Goal: Task Accomplishment & Management: Manage account settings

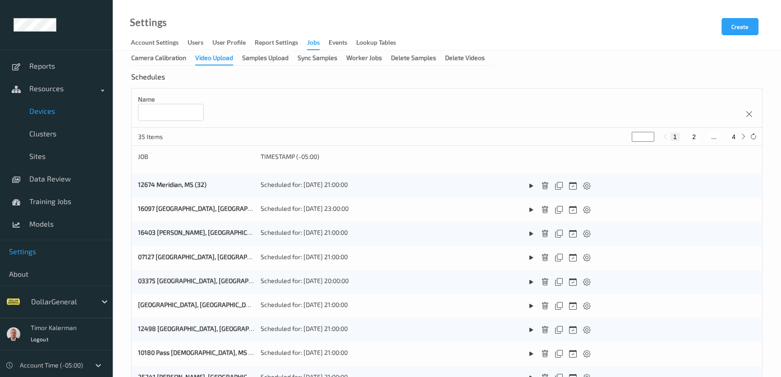
click at [63, 107] on span "Devices" at bounding box center [66, 110] width 74 height 9
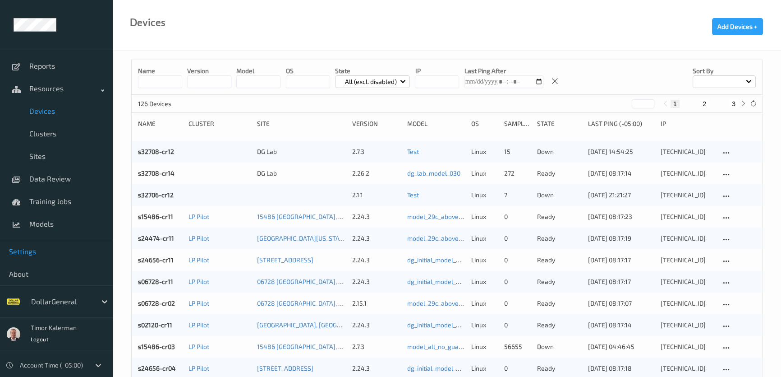
click at [46, 253] on span "Settings" at bounding box center [56, 251] width 95 height 9
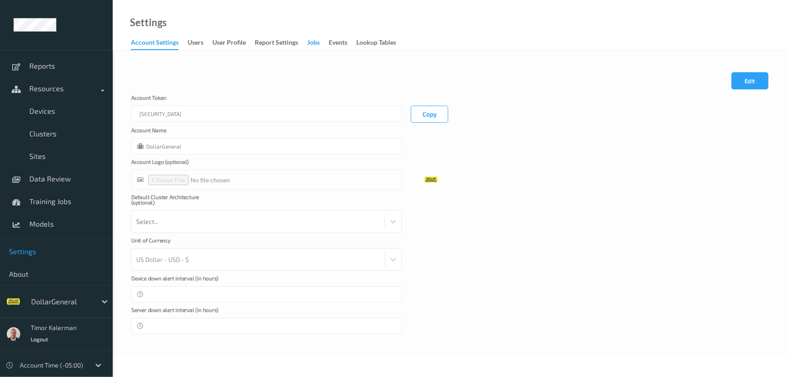
click at [316, 42] on div "Jobs" at bounding box center [313, 43] width 13 height 11
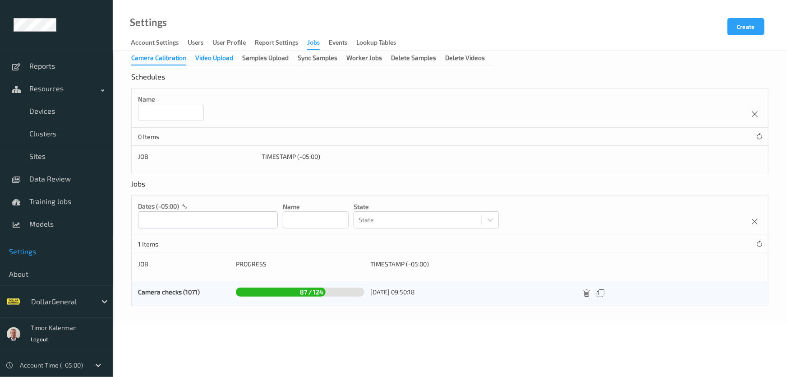
click at [214, 60] on div "Video Upload" at bounding box center [214, 58] width 38 height 11
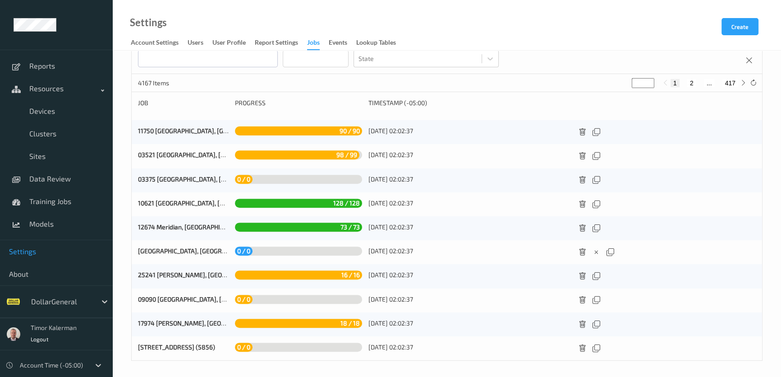
scroll to position [402, 0]
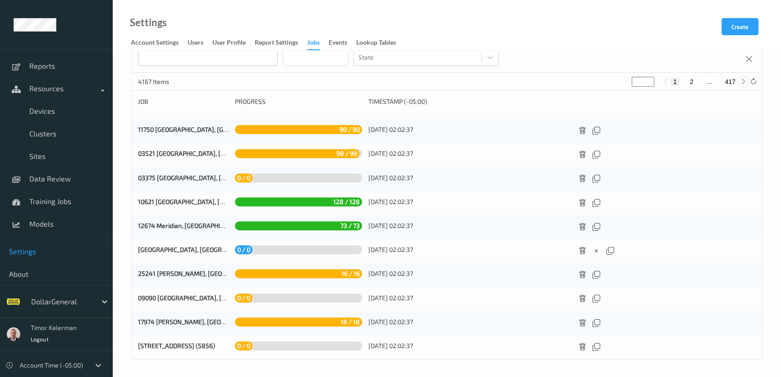
click at [743, 85] on div at bounding box center [743, 82] width 10 height 10
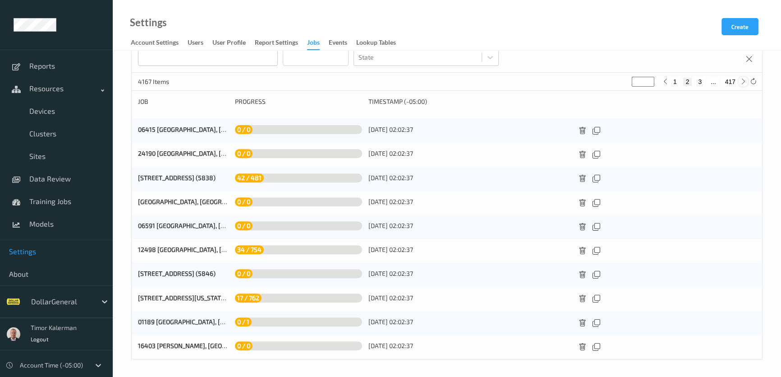
click at [743, 81] on icon at bounding box center [743, 81] width 7 height 7
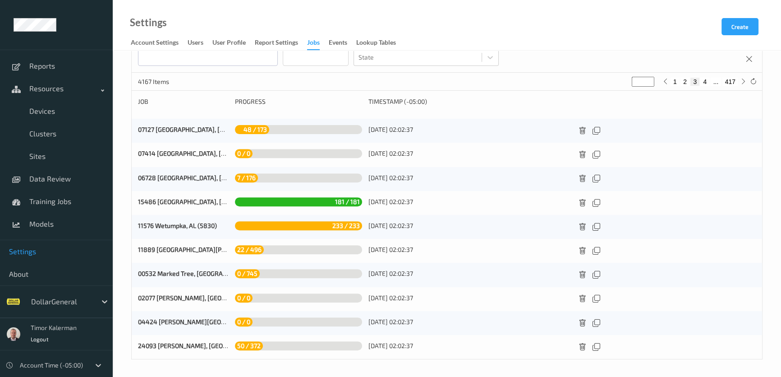
click at [674, 80] on button "1" at bounding box center [675, 82] width 9 height 8
type input "*"
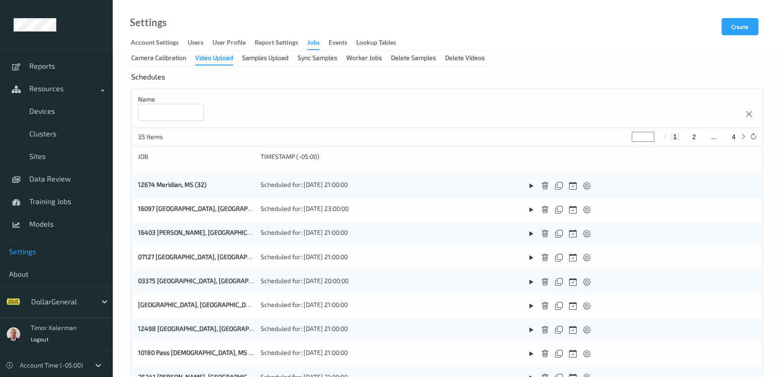
scroll to position [287, 0]
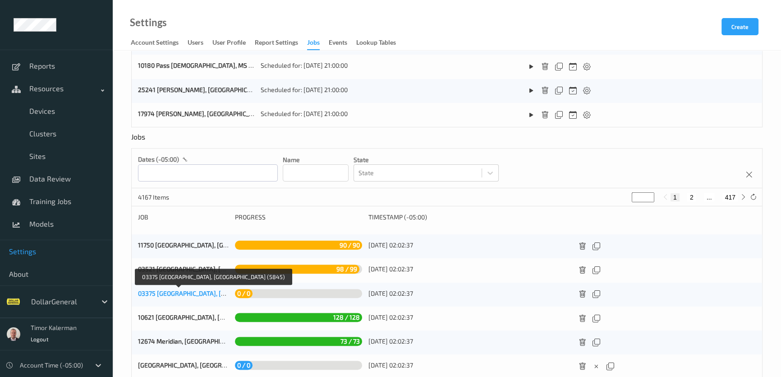
click at [170, 295] on link "03375 Statesboro, GA (5845)" at bounding box center [218, 293] width 161 height 8
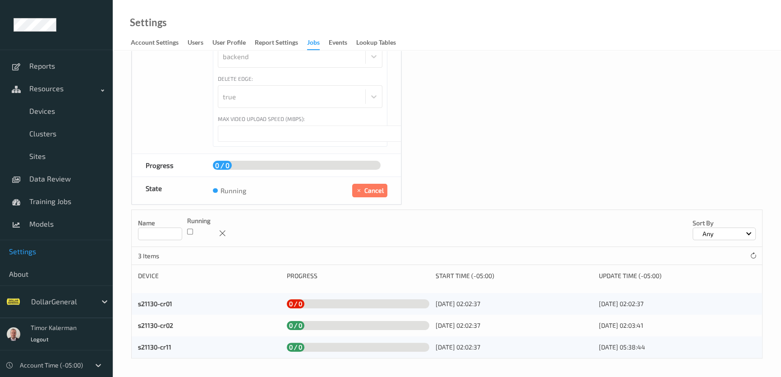
scroll to position [5, 0]
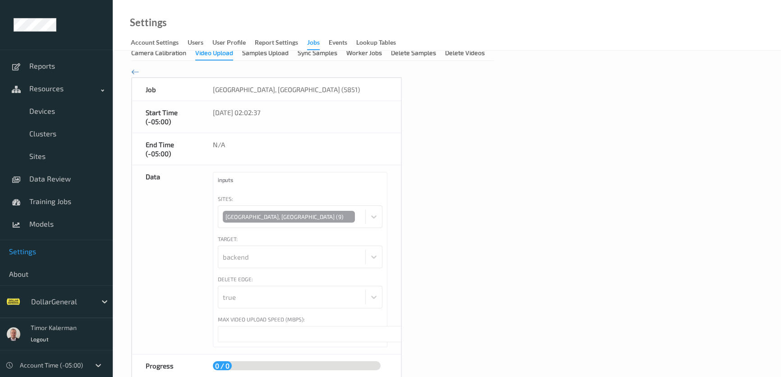
type input "***"
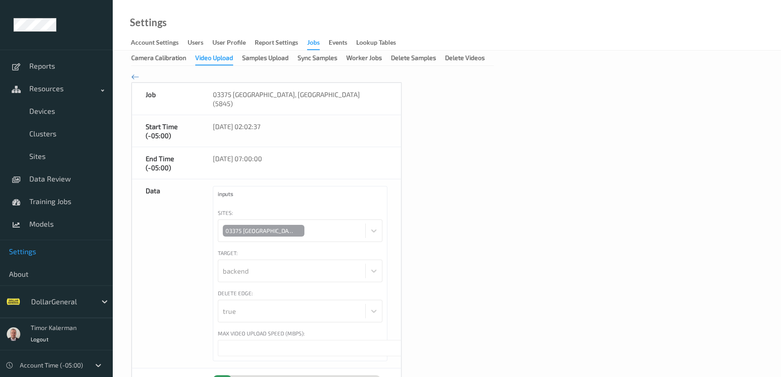
scroll to position [203, 0]
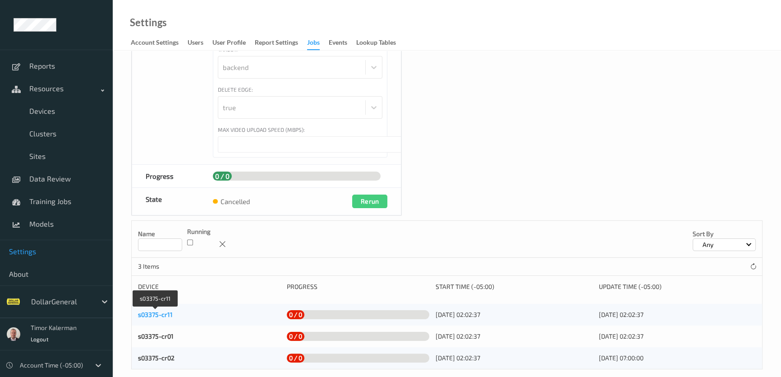
click at [153, 310] on link "s03375-cr11" at bounding box center [155, 314] width 35 height 8
click at [157, 332] on link "s03375-cr01" at bounding box center [156, 336] width 36 height 8
click at [158, 354] on link "s03375-cr02" at bounding box center [156, 358] width 37 height 8
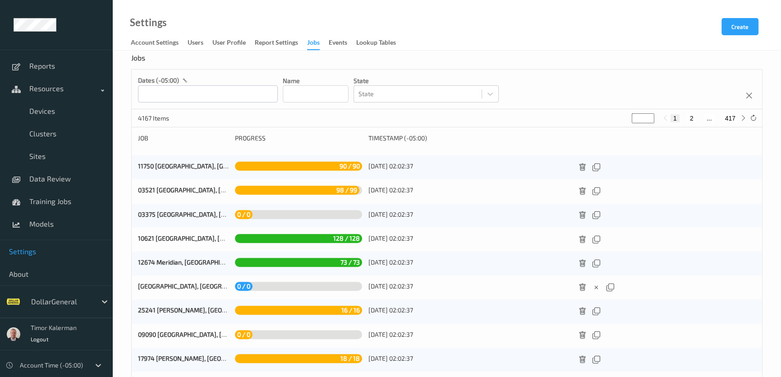
scroll to position [369, 0]
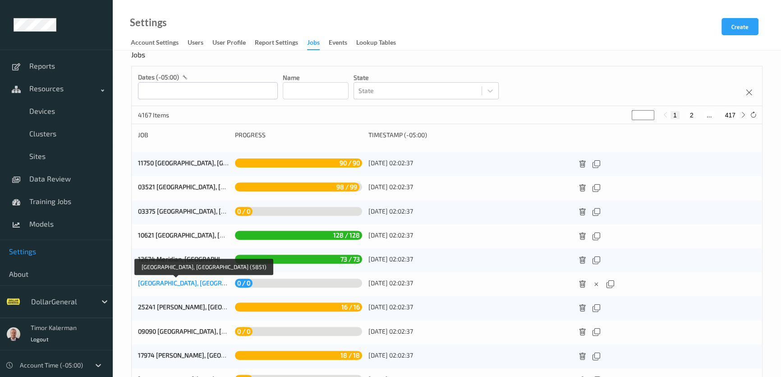
click at [181, 282] on link "[GEOGRAPHIC_DATA], [GEOGRAPHIC_DATA] (5851)" at bounding box center [208, 283] width 141 height 8
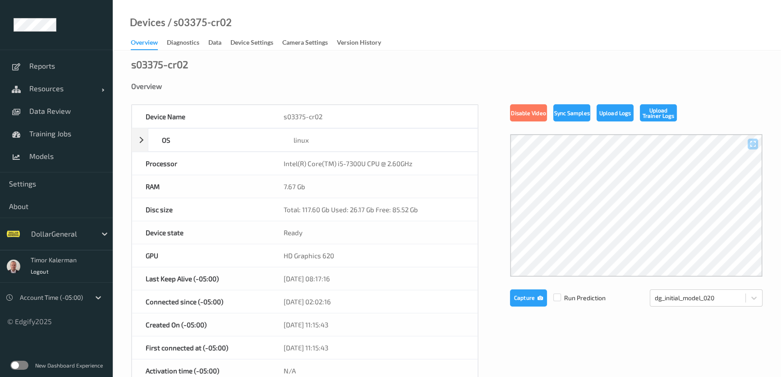
click at [162, 41] on link "Overview" at bounding box center [149, 44] width 36 height 14
click at [176, 41] on div "Diagnostics" at bounding box center [183, 43] width 32 height 11
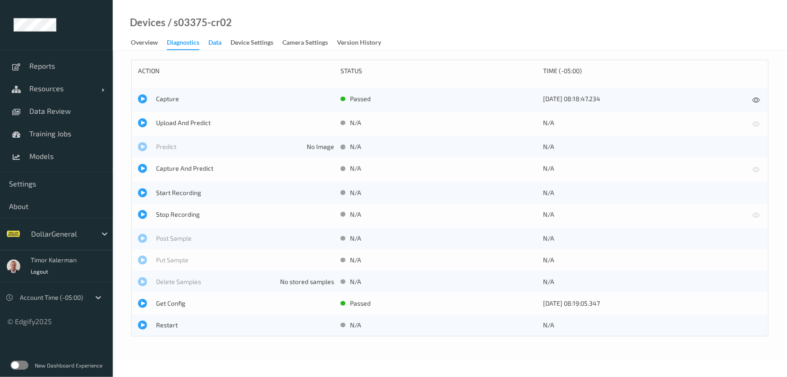
click at [214, 41] on div "Data" at bounding box center [214, 43] width 13 height 11
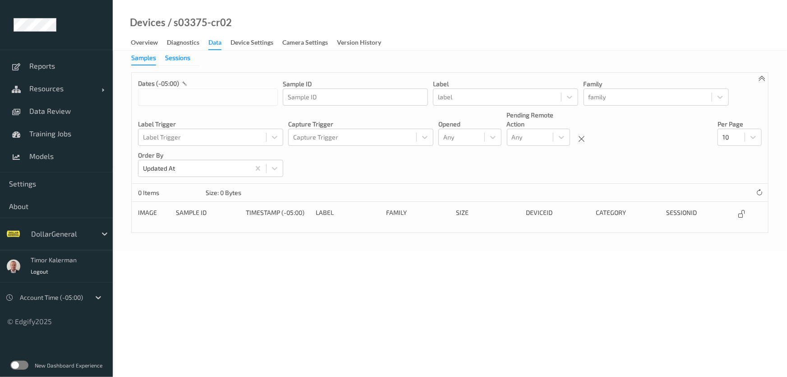
click at [176, 57] on div "Sessions" at bounding box center [177, 58] width 25 height 11
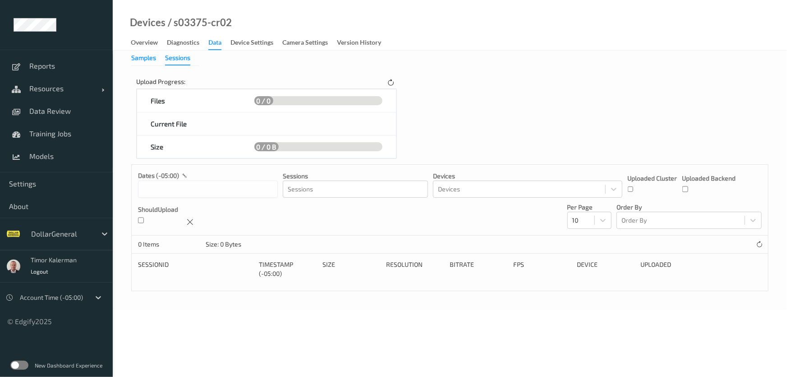
click at [134, 57] on div "Samples" at bounding box center [143, 58] width 25 height 11
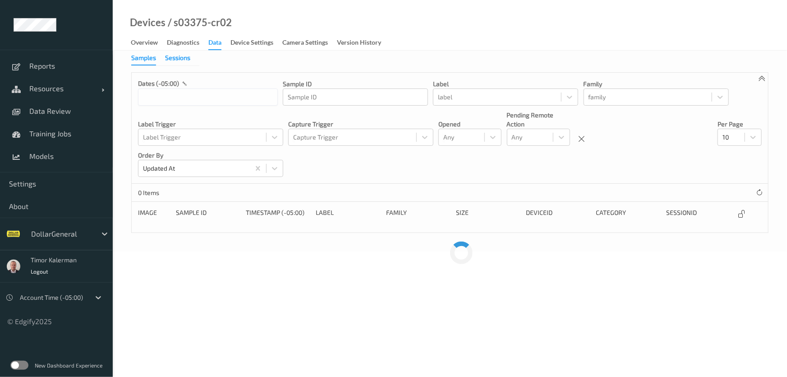
click at [176, 59] on div "Sessions" at bounding box center [177, 58] width 25 height 11
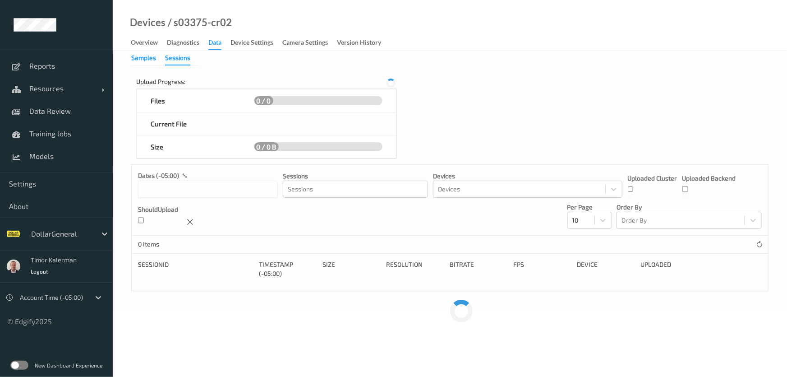
click at [151, 57] on div "Samples" at bounding box center [143, 58] width 25 height 11
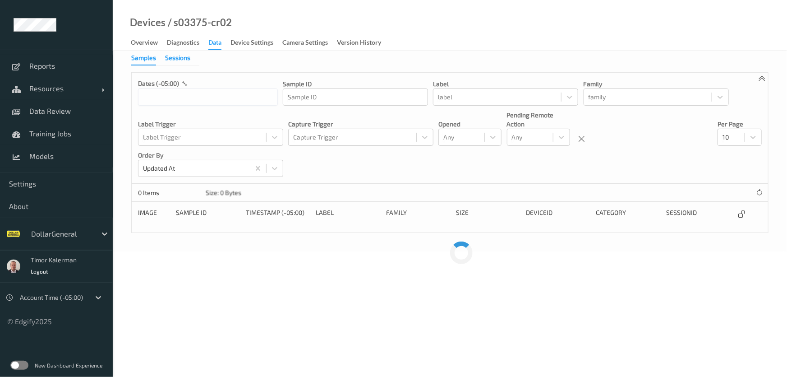
click at [183, 57] on div "Sessions" at bounding box center [177, 58] width 25 height 11
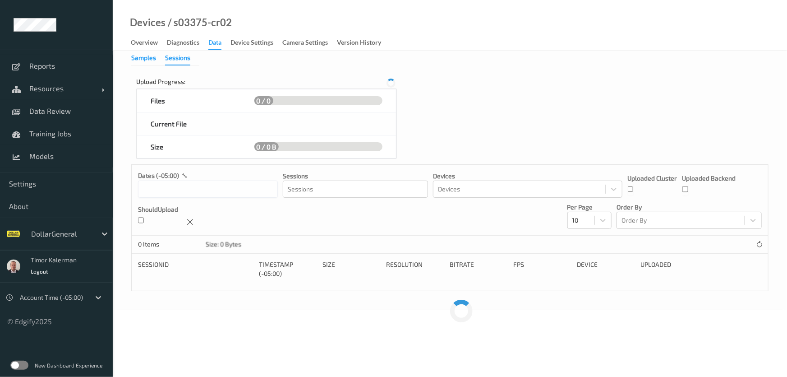
click at [148, 54] on div "Samples" at bounding box center [143, 58] width 25 height 11
